Goal: Task Accomplishment & Management: Manage account settings

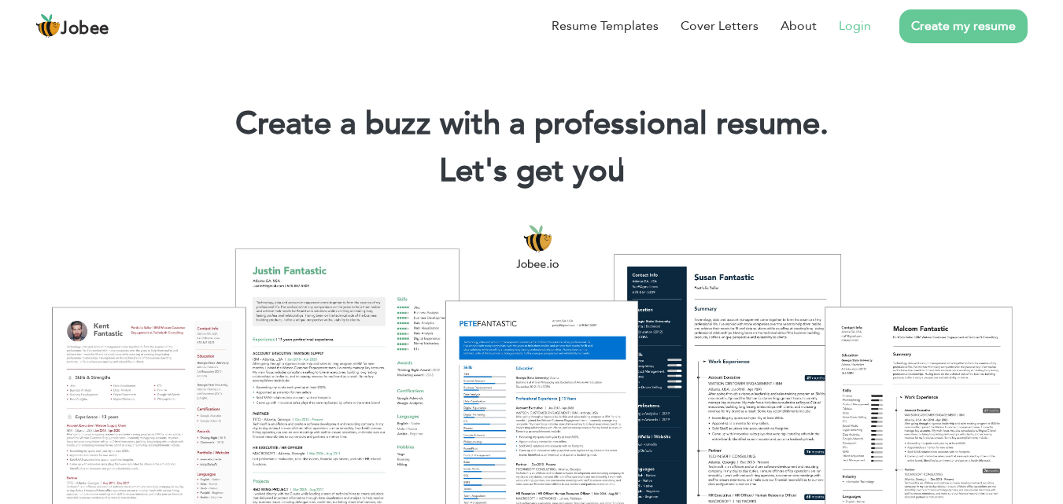
click at [854, 26] on link "Login" at bounding box center [855, 26] width 32 height 19
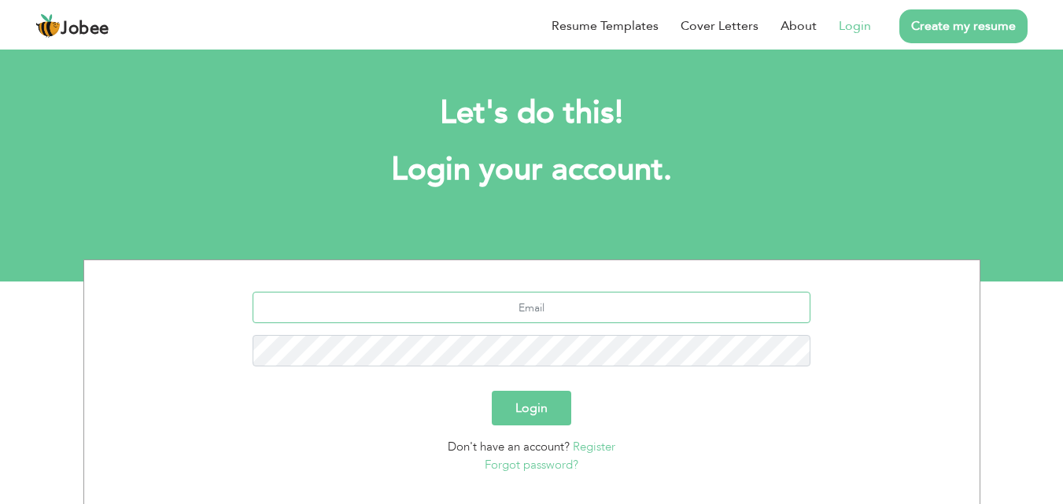
click at [469, 309] on input "text" at bounding box center [531, 307] width 558 height 31
type input "arifalimukhtar123@gmail.com"
click at [492, 391] on button "Login" at bounding box center [531, 408] width 79 height 35
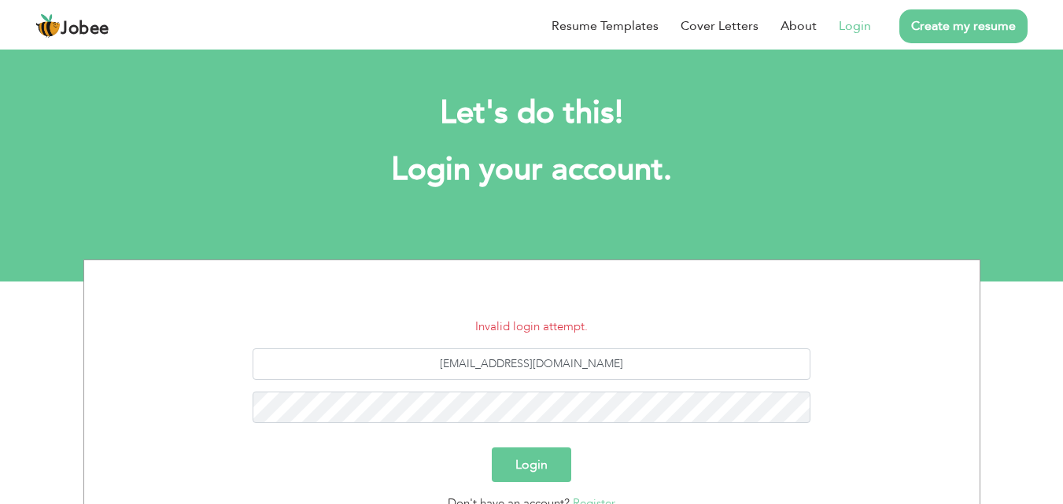
click at [540, 474] on button "Login" at bounding box center [531, 465] width 79 height 35
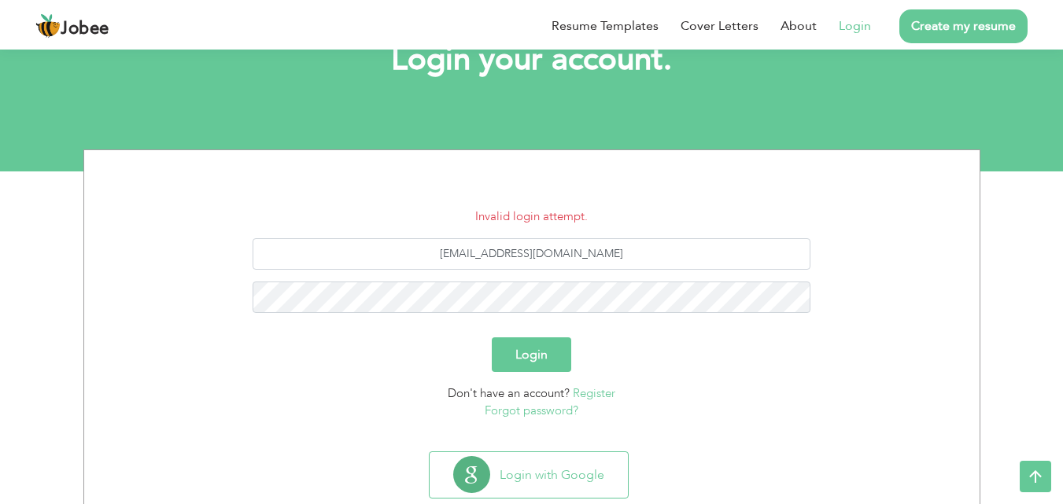
click at [516, 412] on link "Forgot password?" at bounding box center [532, 411] width 94 height 16
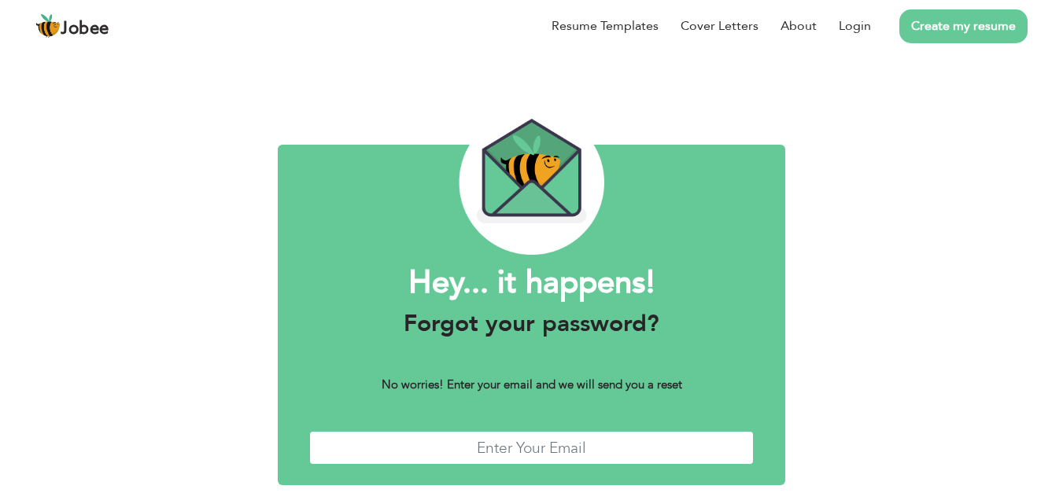
click at [487, 452] on input "text" at bounding box center [531, 448] width 445 height 34
type input "[EMAIL_ADDRESS][DOMAIN_NAME]"
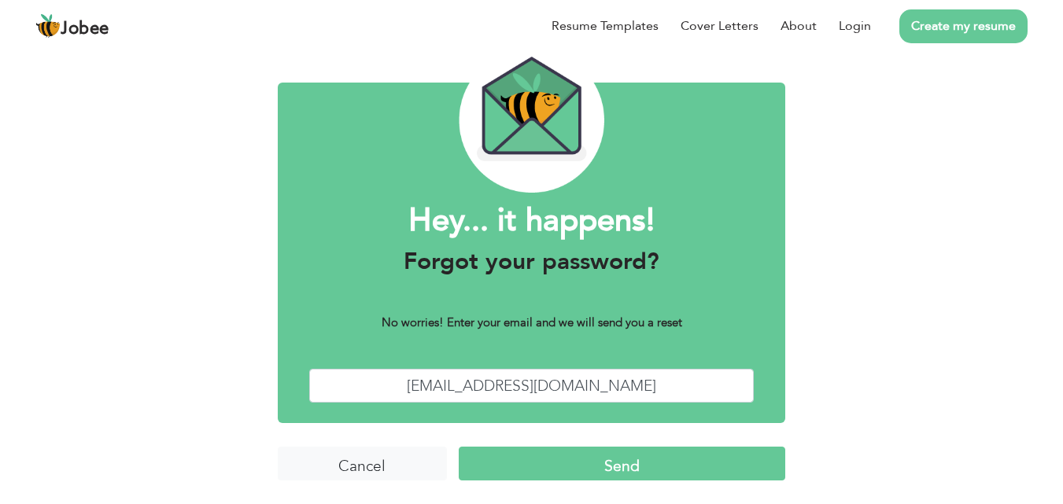
click at [609, 462] on input "Send" at bounding box center [622, 464] width 326 height 34
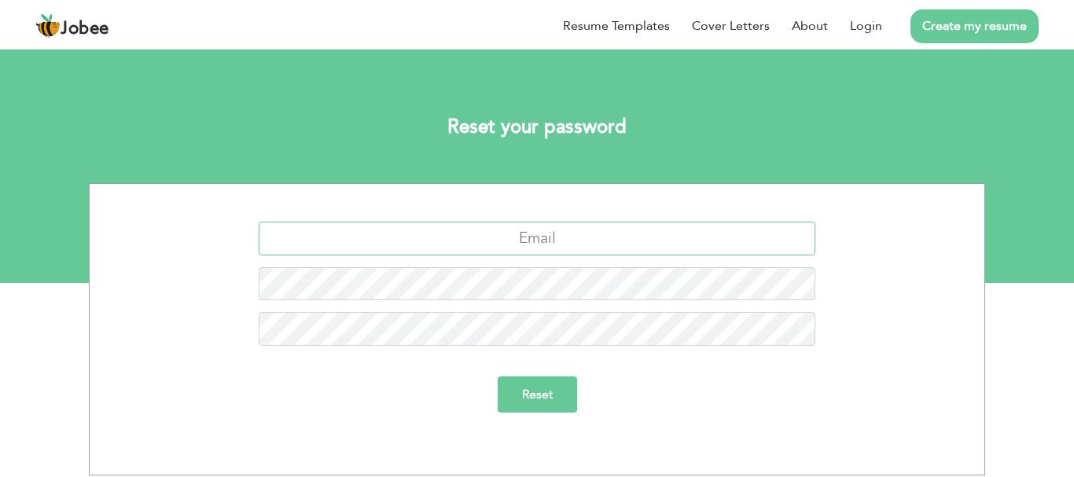
click at [510, 235] on input "text" at bounding box center [538, 239] width 558 height 34
type input "arifalimukhtar123@gmail.com"
click at [541, 385] on input "Reset" at bounding box center [537, 395] width 79 height 36
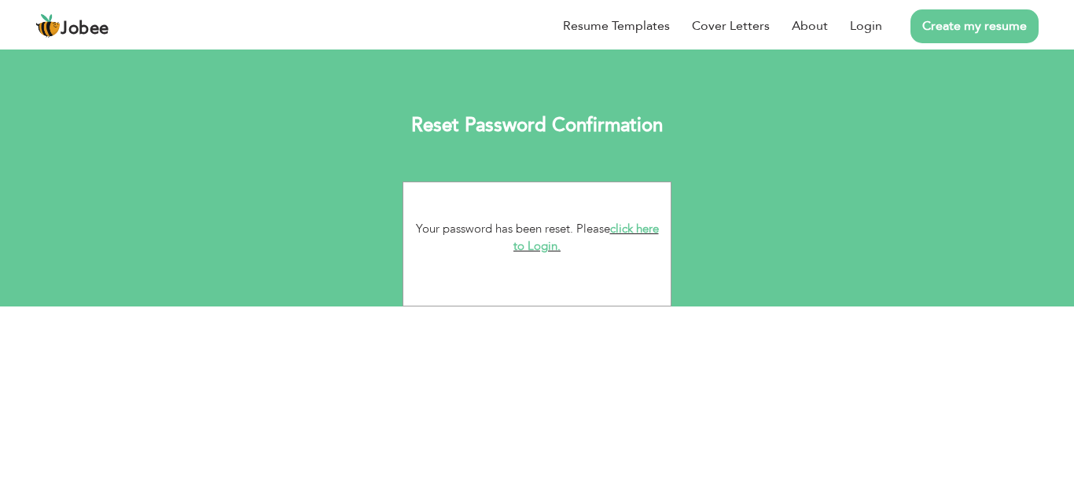
click at [552, 244] on link "click here to Login." at bounding box center [587, 238] width 146 height 34
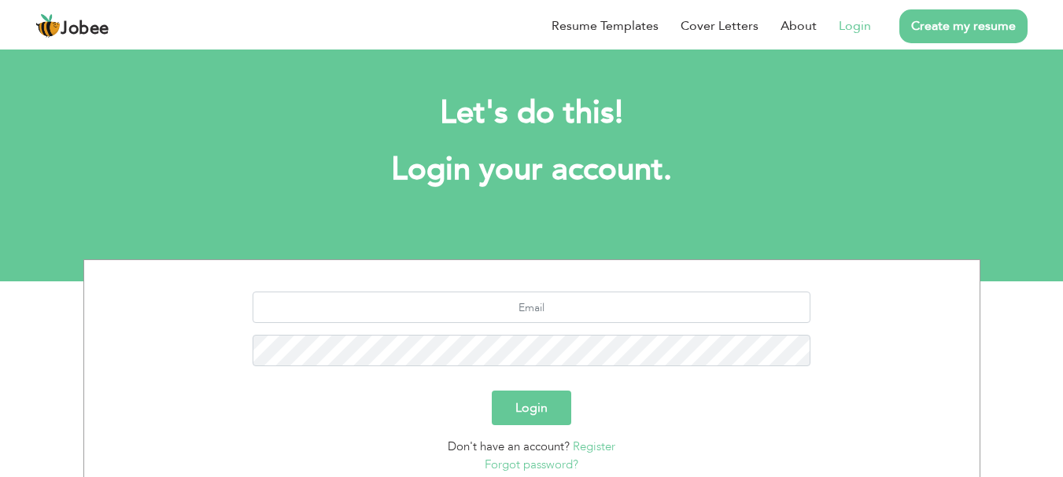
click at [859, 26] on link "Login" at bounding box center [855, 26] width 32 height 19
click at [538, 311] on input "text" at bounding box center [531, 307] width 558 height 31
type input "[EMAIL_ADDRESS][DOMAIN_NAME]"
click at [514, 409] on button "Login" at bounding box center [531, 408] width 79 height 35
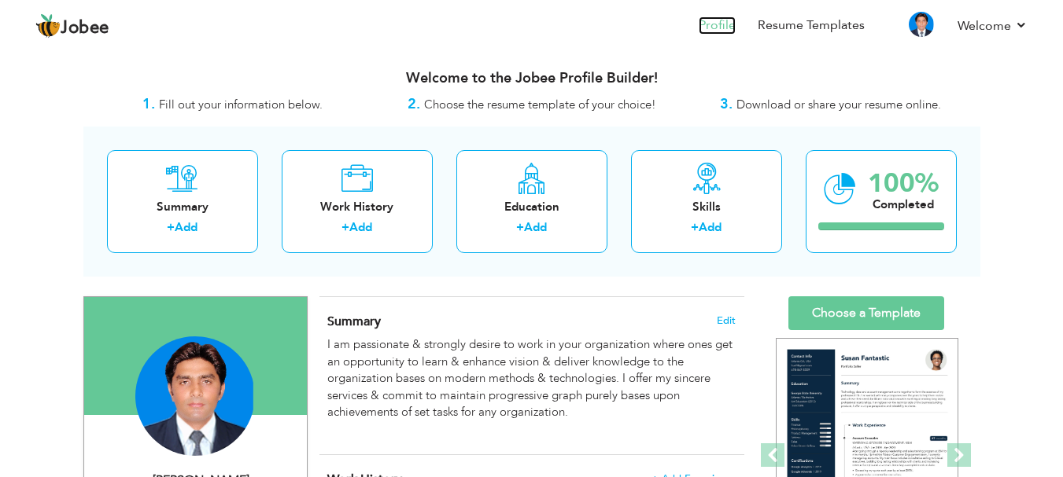
click at [728, 20] on link "Profile" at bounding box center [716, 26] width 37 height 18
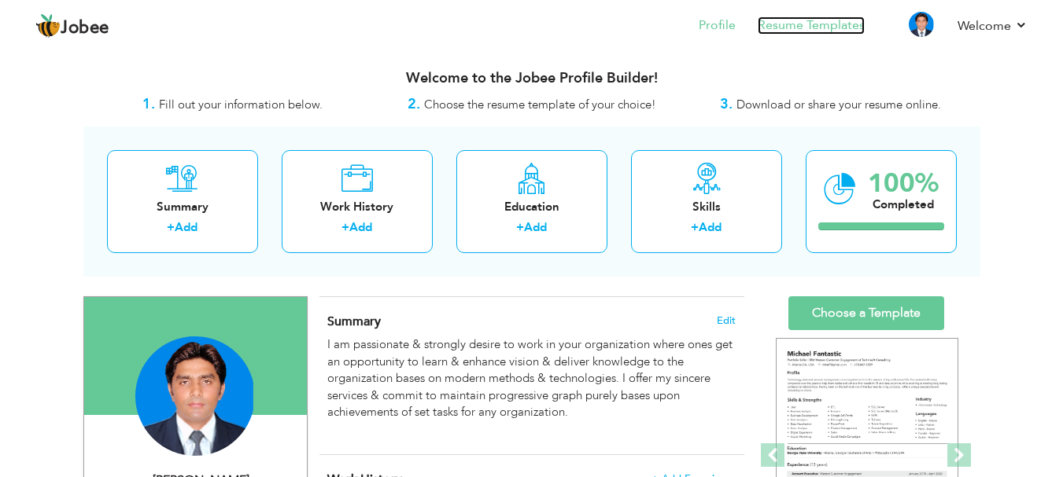
click at [804, 31] on link "Resume Templates" at bounding box center [810, 26] width 107 height 18
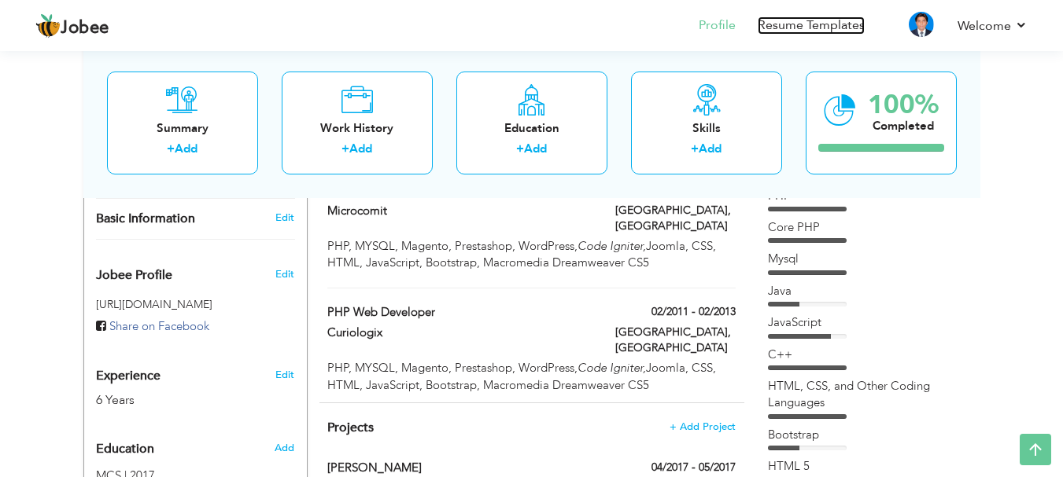
scroll to position [438, 0]
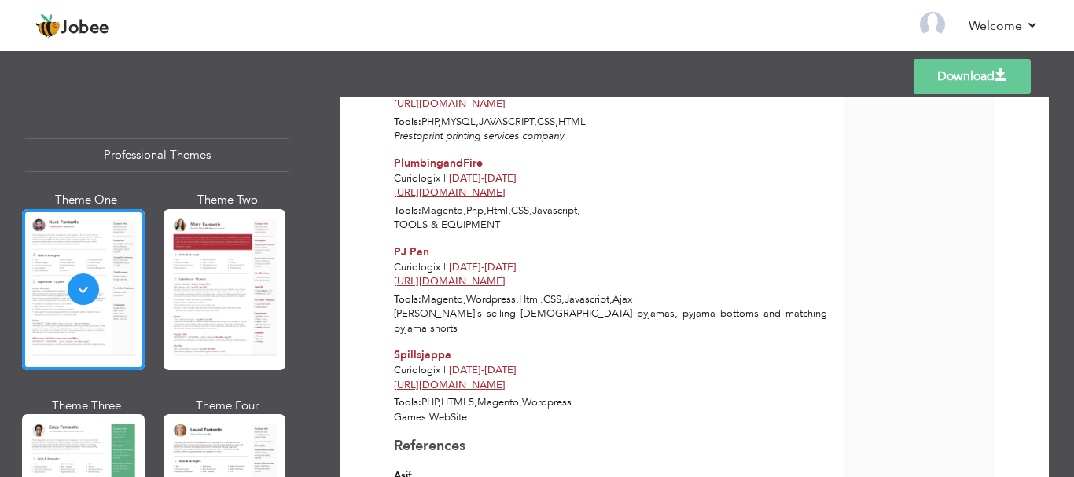
scroll to position [1801, 0]
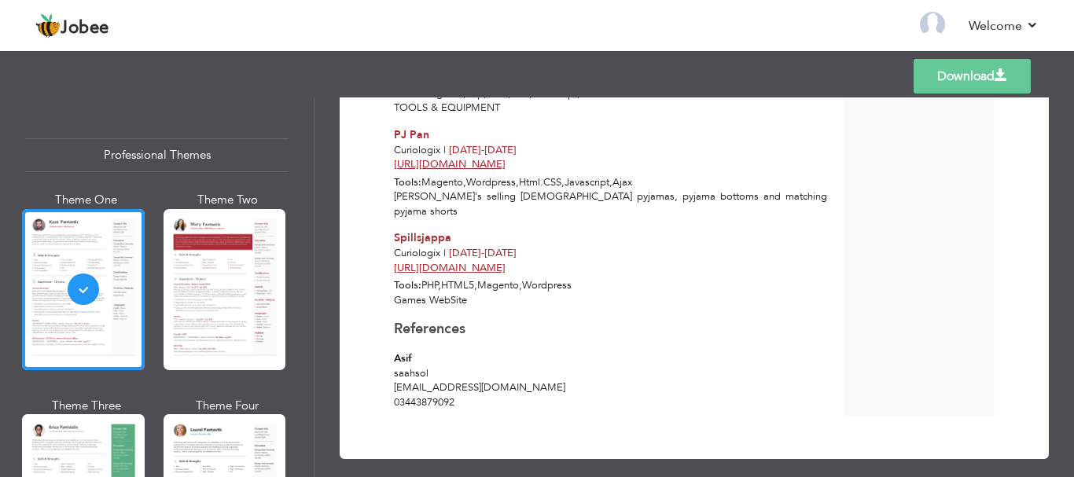
click at [970, 72] on link "Download" at bounding box center [972, 76] width 117 height 35
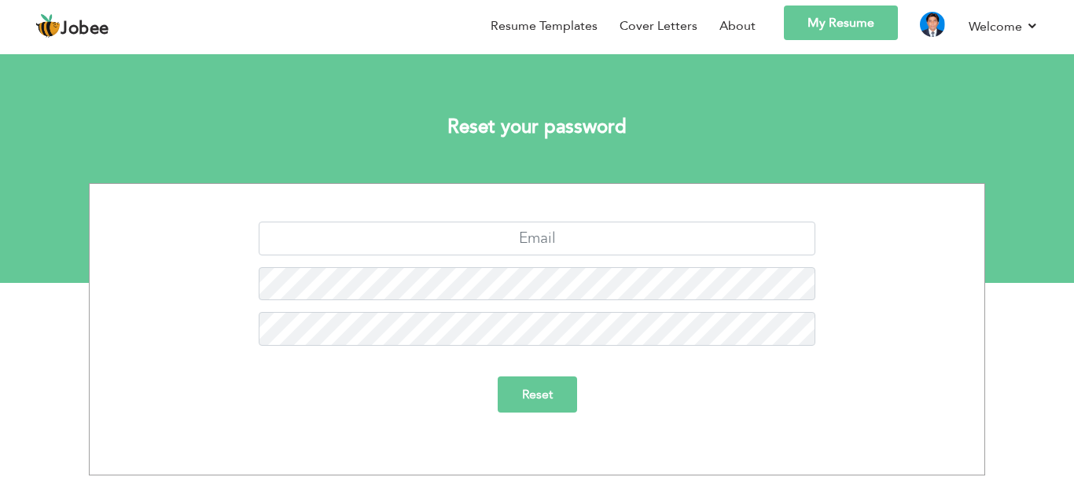
click at [92, 30] on span "Jobee" at bounding box center [85, 28] width 49 height 17
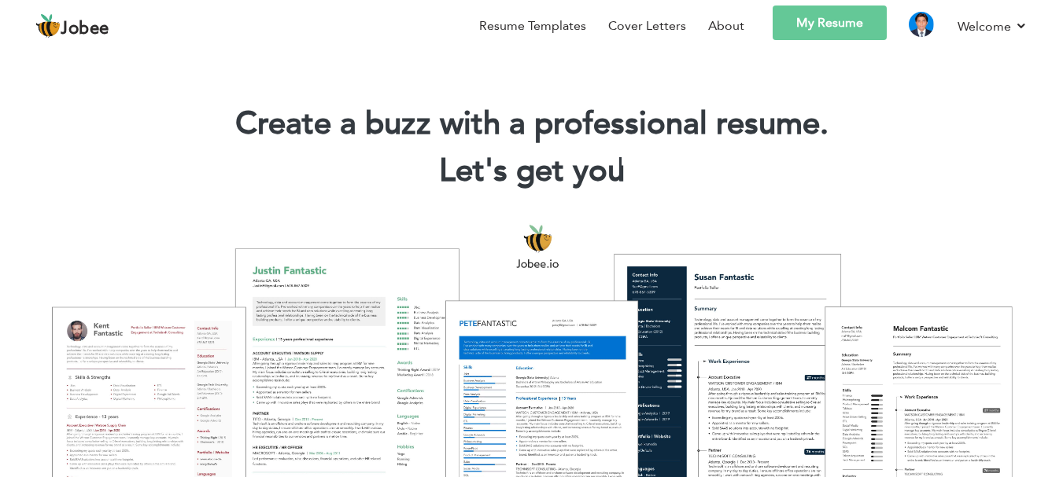
click at [805, 26] on link "My Resume" at bounding box center [829, 23] width 114 height 35
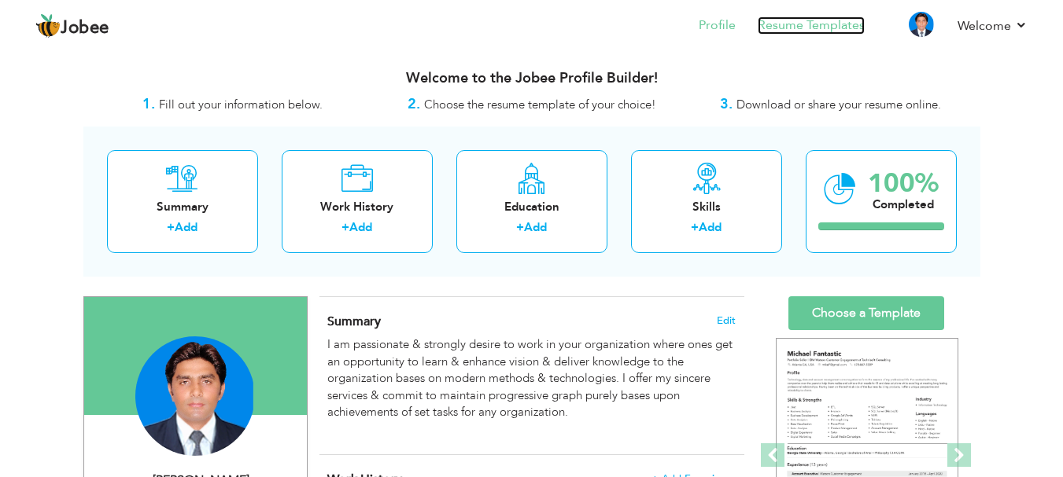
click at [824, 21] on link "Resume Templates" at bounding box center [810, 26] width 107 height 18
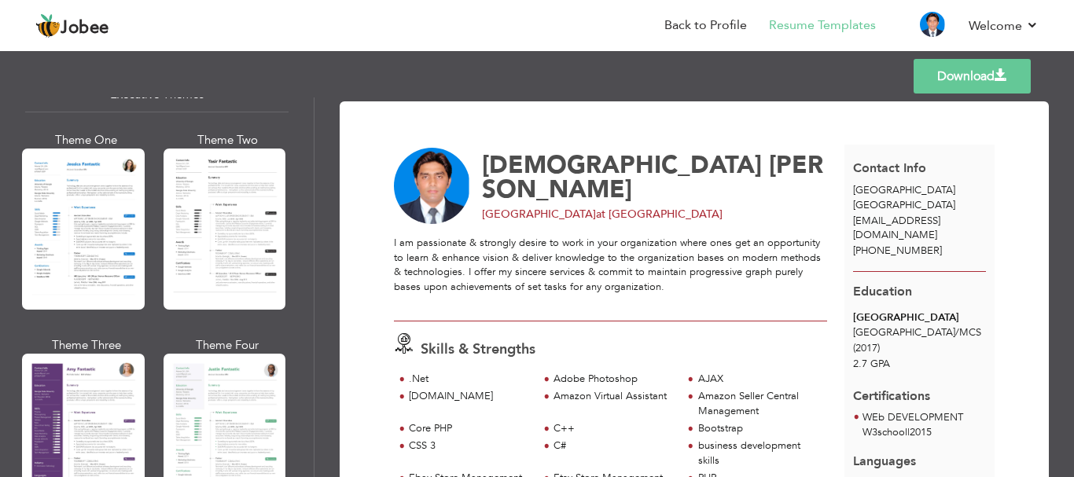
scroll to position [1188, 0]
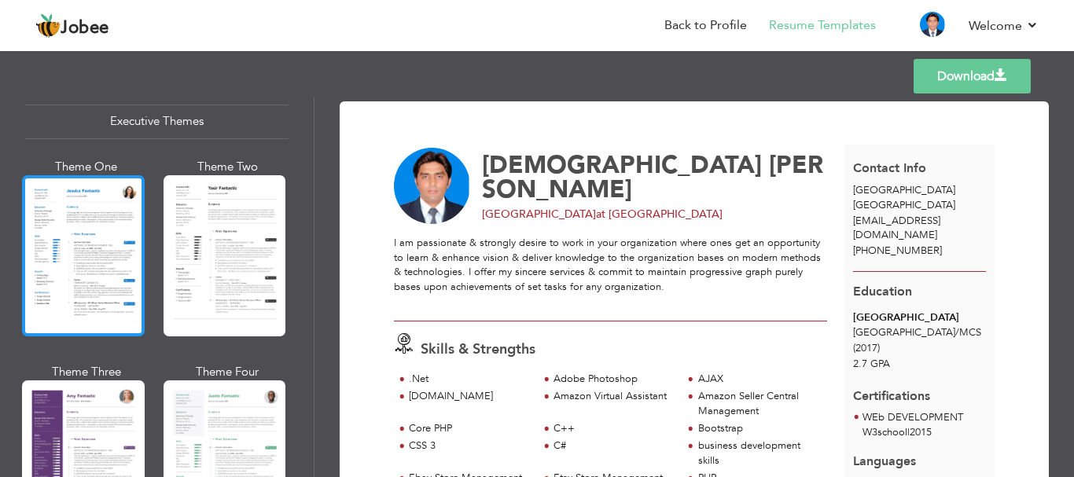
click at [106, 240] on div at bounding box center [83, 255] width 123 height 161
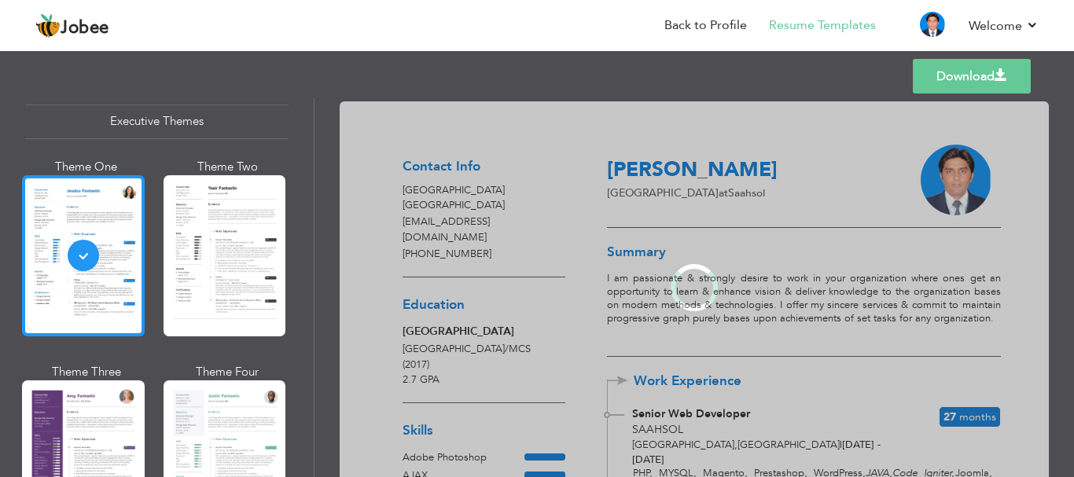
scroll to position [1186, 0]
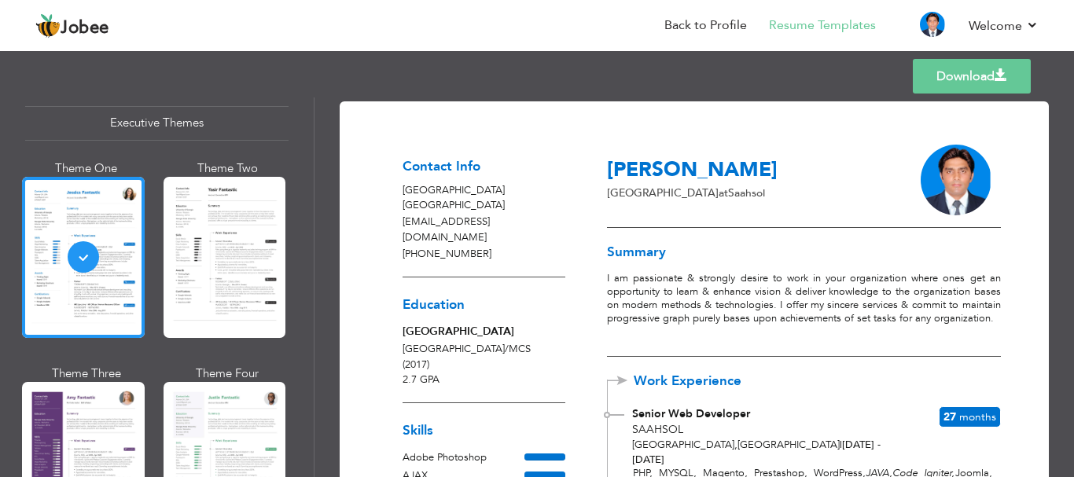
click at [998, 76] on span at bounding box center [1001, 75] width 13 height 13
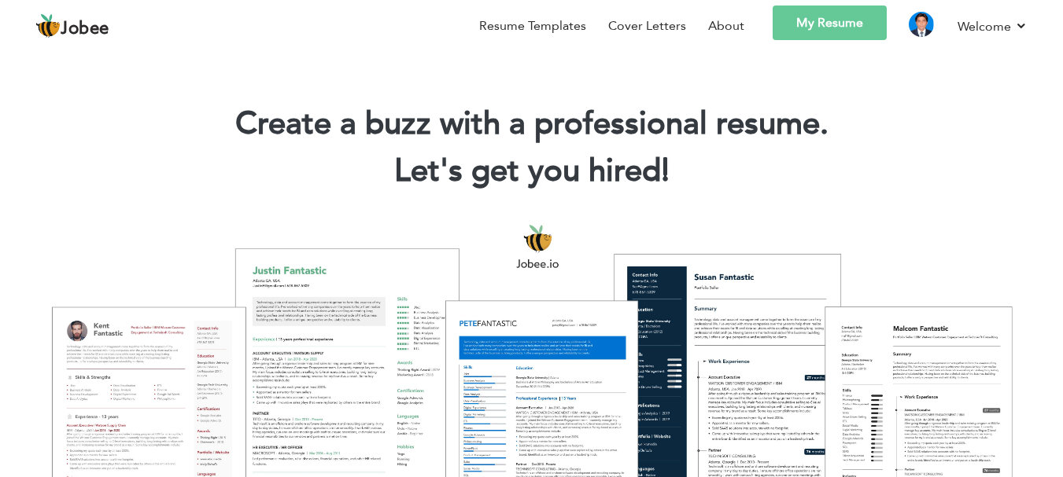
click at [671, 122] on h1 "Create a buzz with a professional resume." at bounding box center [531, 124] width 1015 height 41
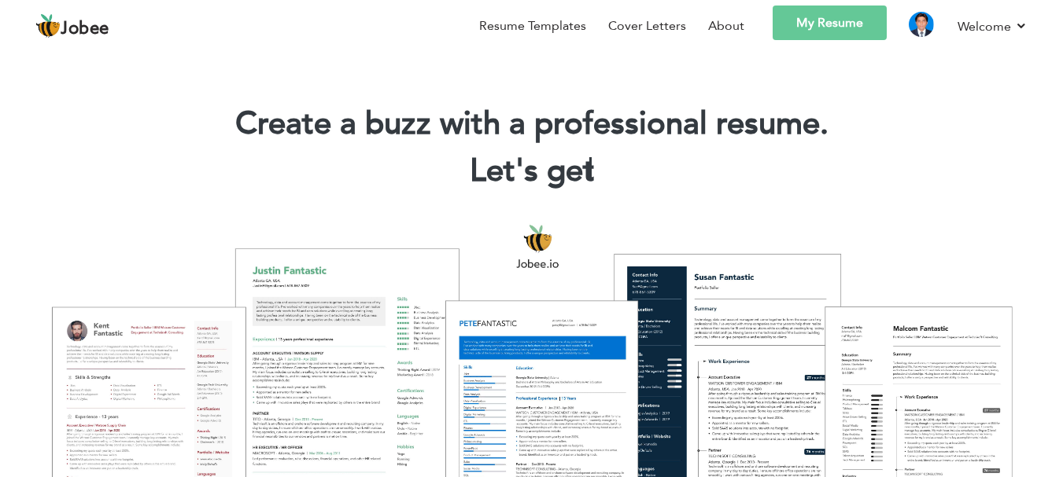
click at [807, 28] on link "My Resume" at bounding box center [829, 23] width 114 height 35
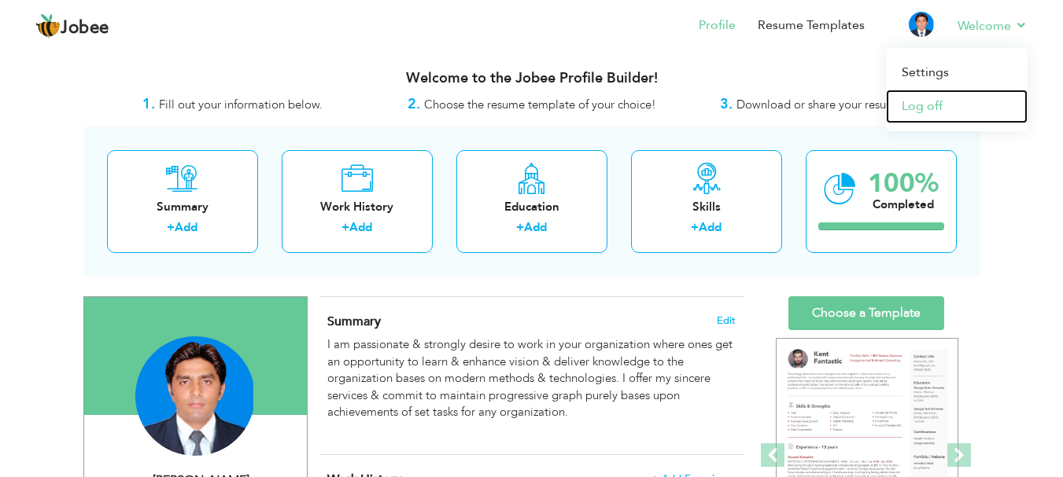
click at [912, 111] on link "Log off" at bounding box center [957, 107] width 142 height 34
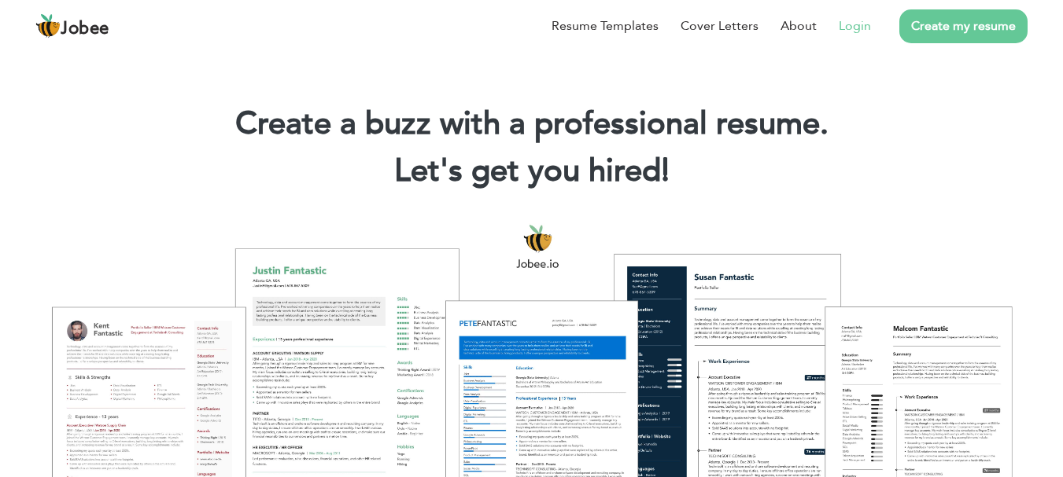
click at [850, 31] on link "Login" at bounding box center [855, 26] width 32 height 19
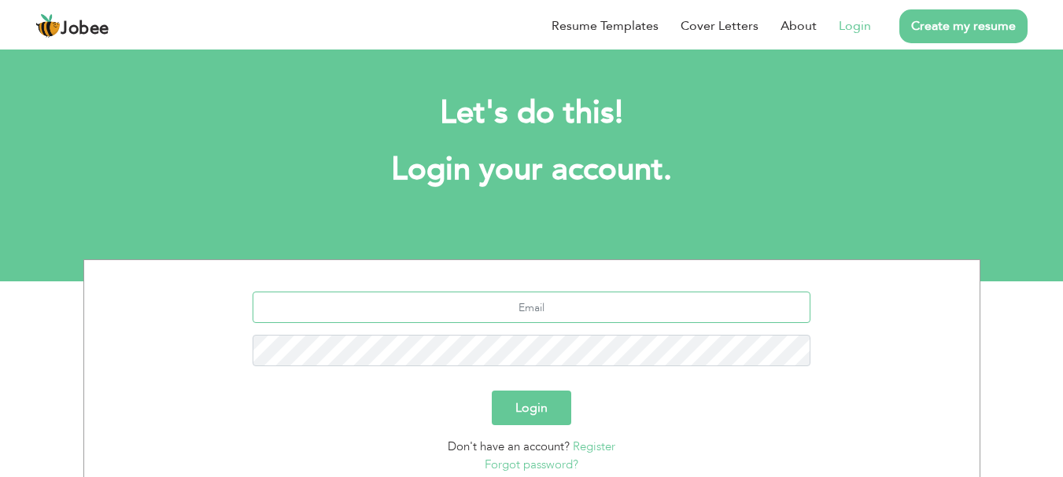
click at [518, 313] on input "text" at bounding box center [531, 307] width 558 height 31
type input "saahsol@gmail.com"
click at [492, 391] on button "Login" at bounding box center [531, 408] width 79 height 35
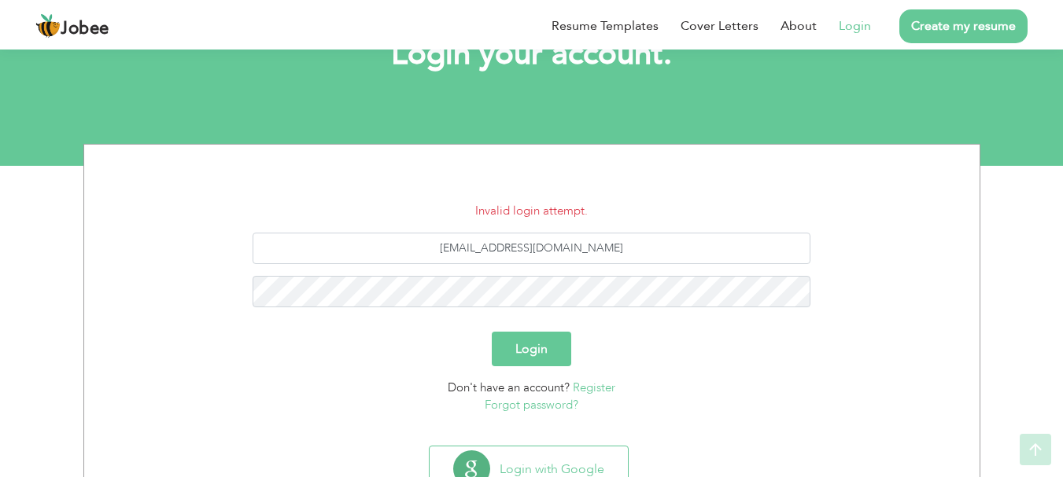
scroll to position [123, 0]
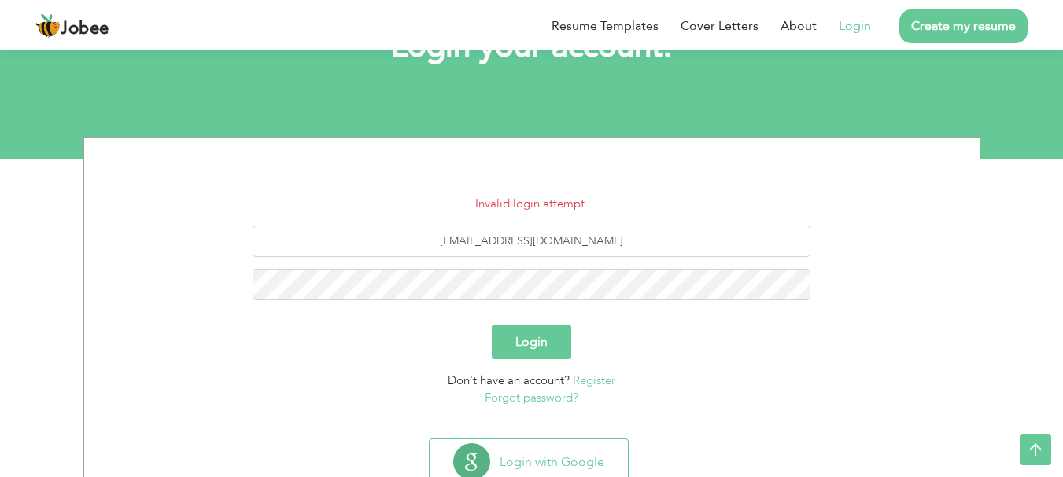
click at [543, 398] on link "Forgot password?" at bounding box center [532, 398] width 94 height 16
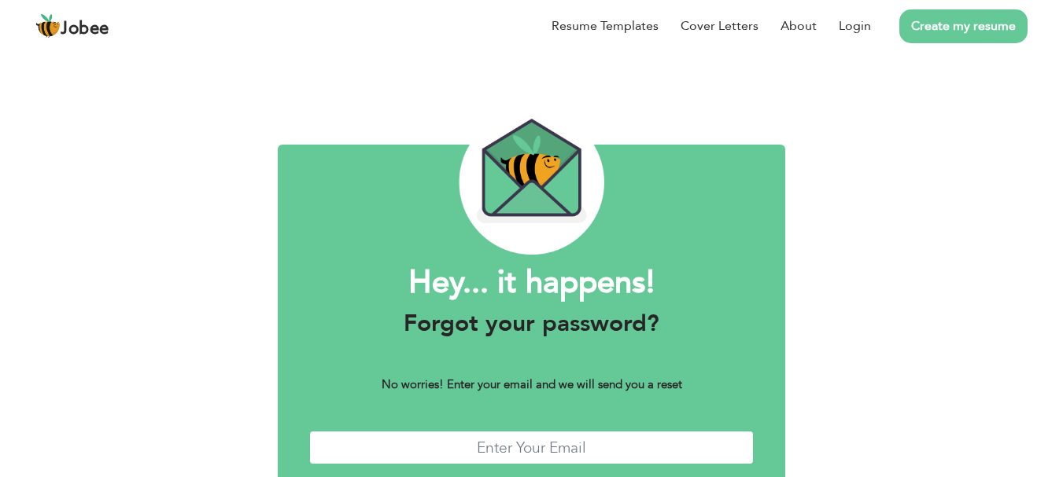
click at [507, 445] on input "text" at bounding box center [531, 448] width 445 height 34
type input "[EMAIL_ADDRESS][DOMAIN_NAME]"
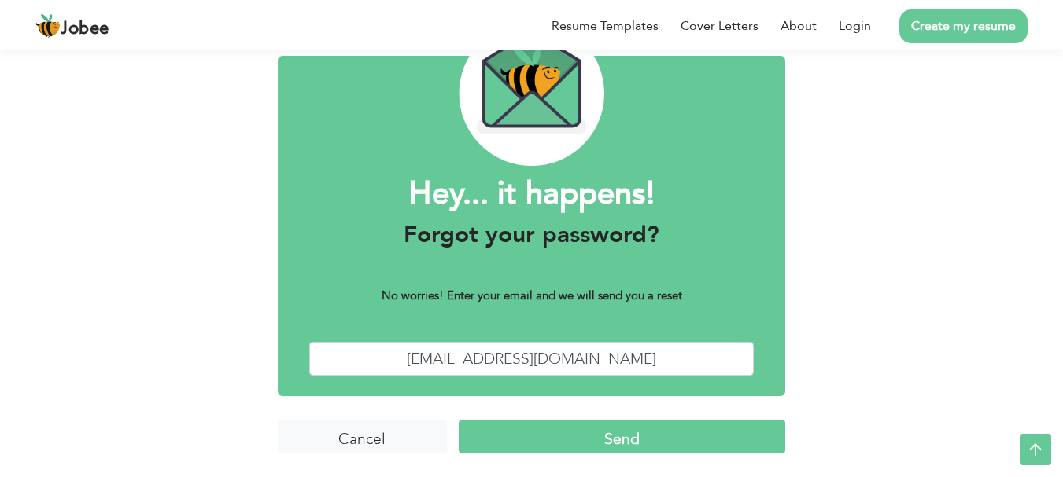
click at [660, 448] on input "Send" at bounding box center [622, 437] width 326 height 34
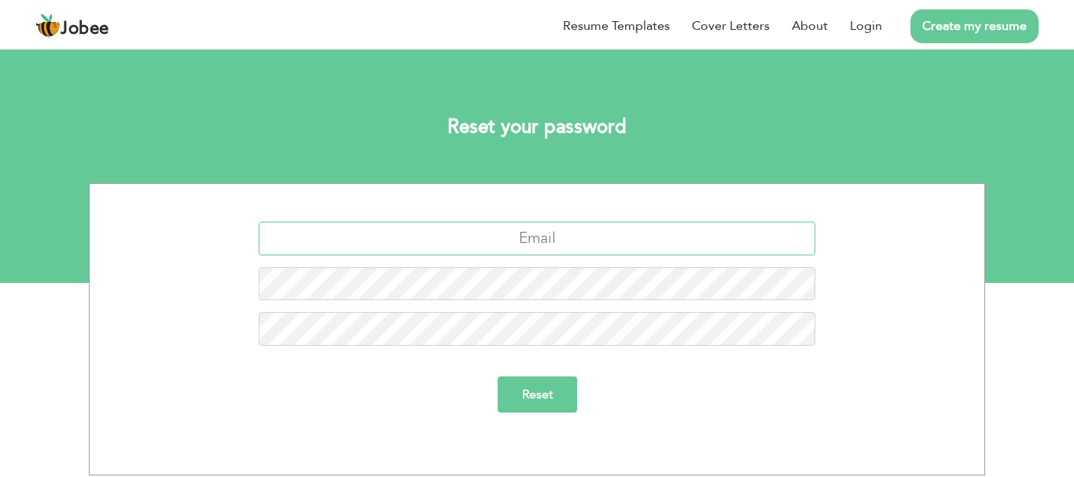
click at [532, 239] on input "text" at bounding box center [538, 239] width 558 height 34
type input "[EMAIL_ADDRESS][DOMAIN_NAME]"
click at [558, 398] on input "Reset" at bounding box center [537, 395] width 79 height 36
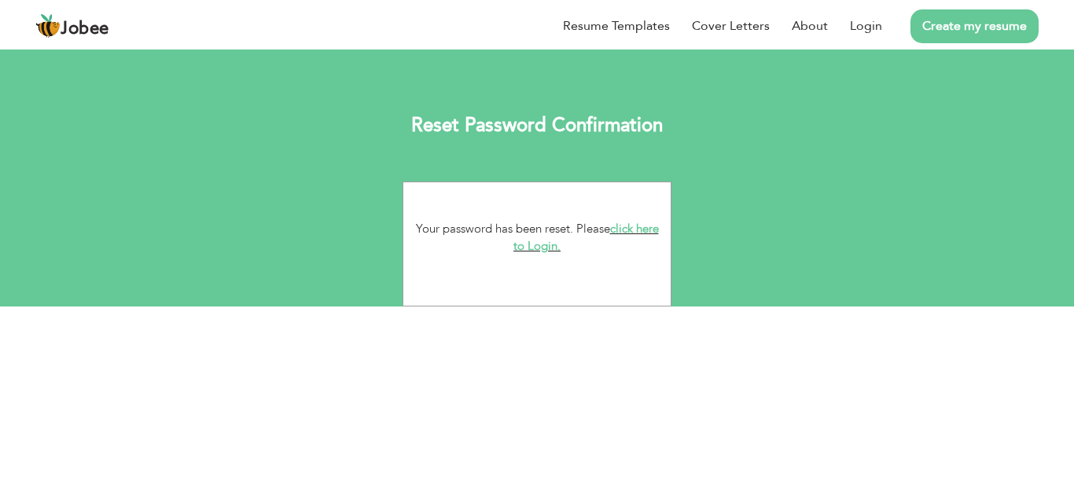
click at [541, 251] on link "click here to Login." at bounding box center [587, 238] width 146 height 34
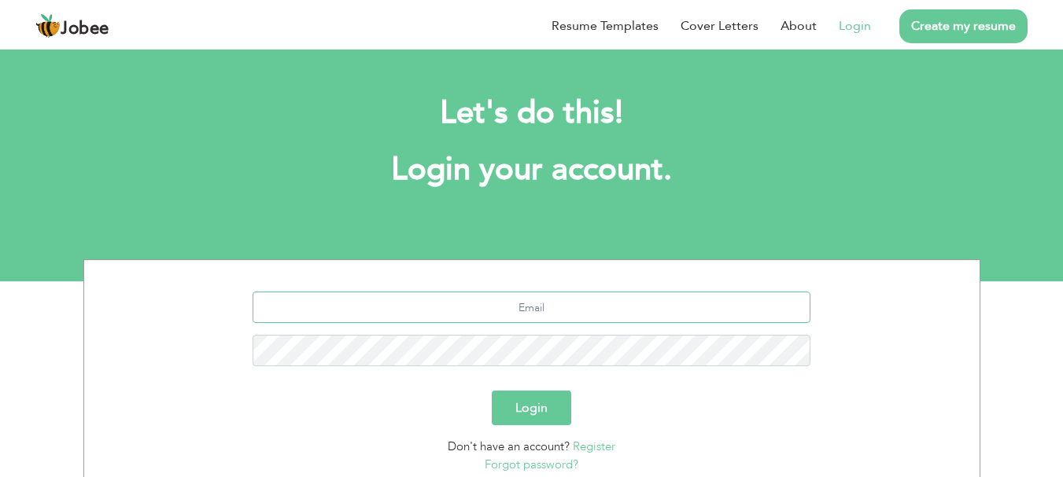
click at [522, 305] on input "text" at bounding box center [531, 307] width 558 height 31
type input "[EMAIL_ADDRESS][DOMAIN_NAME]"
click at [533, 399] on button "Login" at bounding box center [531, 408] width 79 height 35
